Goal: Task Accomplishment & Management: Manage account settings

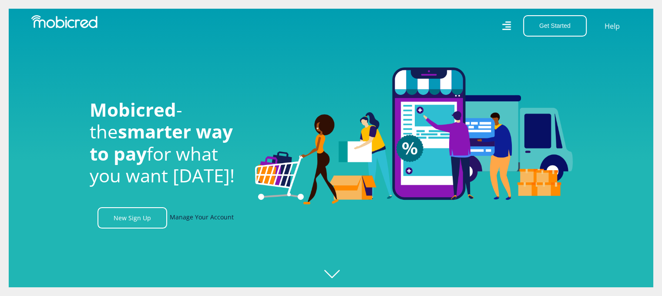
scroll to position [0, 619]
click at [215, 222] on link "Manage Your Account" at bounding box center [202, 217] width 64 height 21
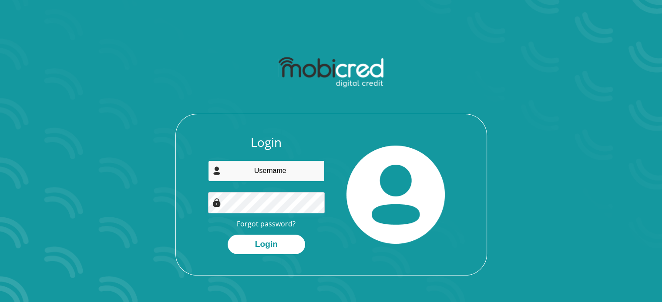
click at [248, 170] on input "email" at bounding box center [266, 171] width 117 height 21
type input "[EMAIL_ADDRESS][DOMAIN_NAME]"
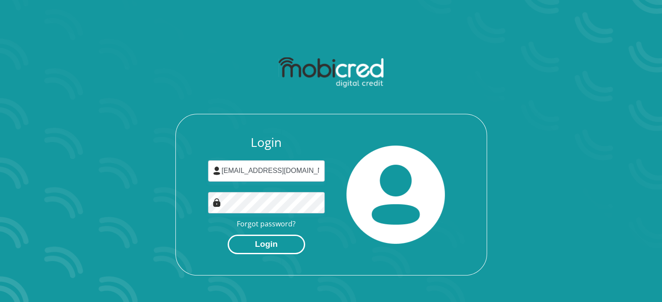
click at [264, 247] on button "Login" at bounding box center [266, 245] width 77 height 20
